Goal: Information Seeking & Learning: Find specific fact

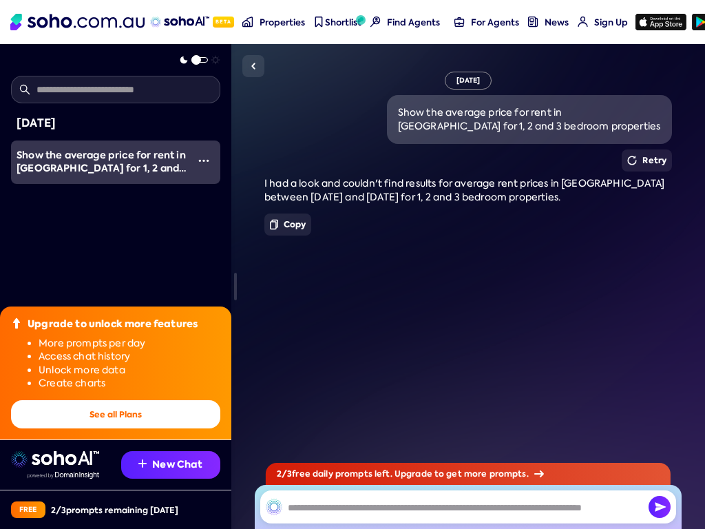
click at [138, 171] on span "Show the average price for rent in [GEOGRAPHIC_DATA] for 1, 2 and 3 bedroom pro…" at bounding box center [102, 168] width 170 height 41
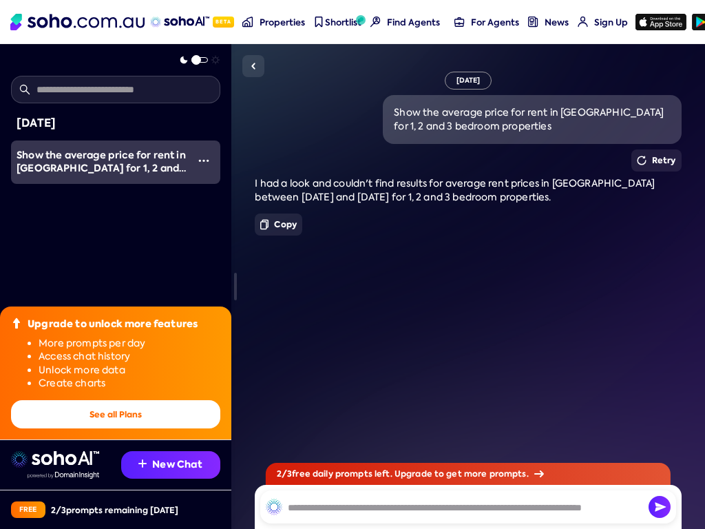
click at [671, 164] on button "Retry" at bounding box center [656, 160] width 50 height 22
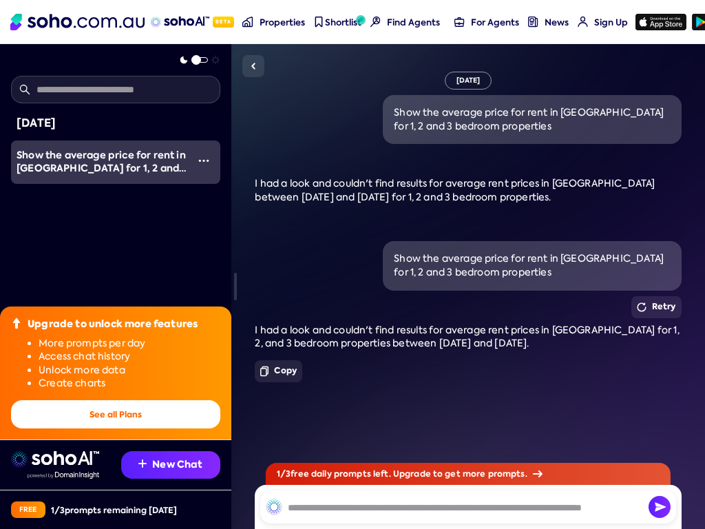
click at [269, 223] on img at bounding box center [264, 224] width 8 height 11
click at [276, 230] on button "Copy" at bounding box center [279, 224] width 48 height 22
